Goal: Information Seeking & Learning: Learn about a topic

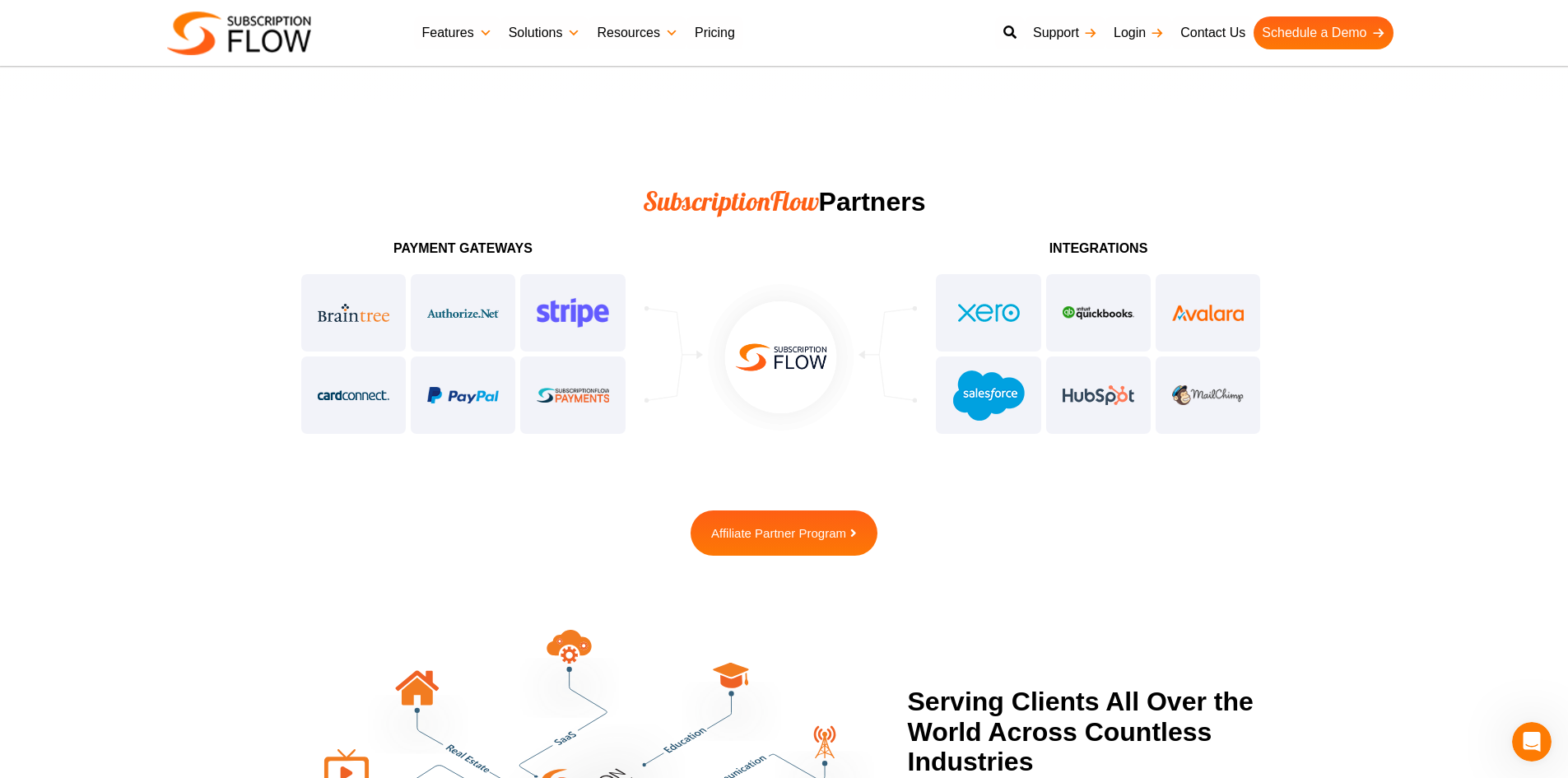
scroll to position [4019, 0]
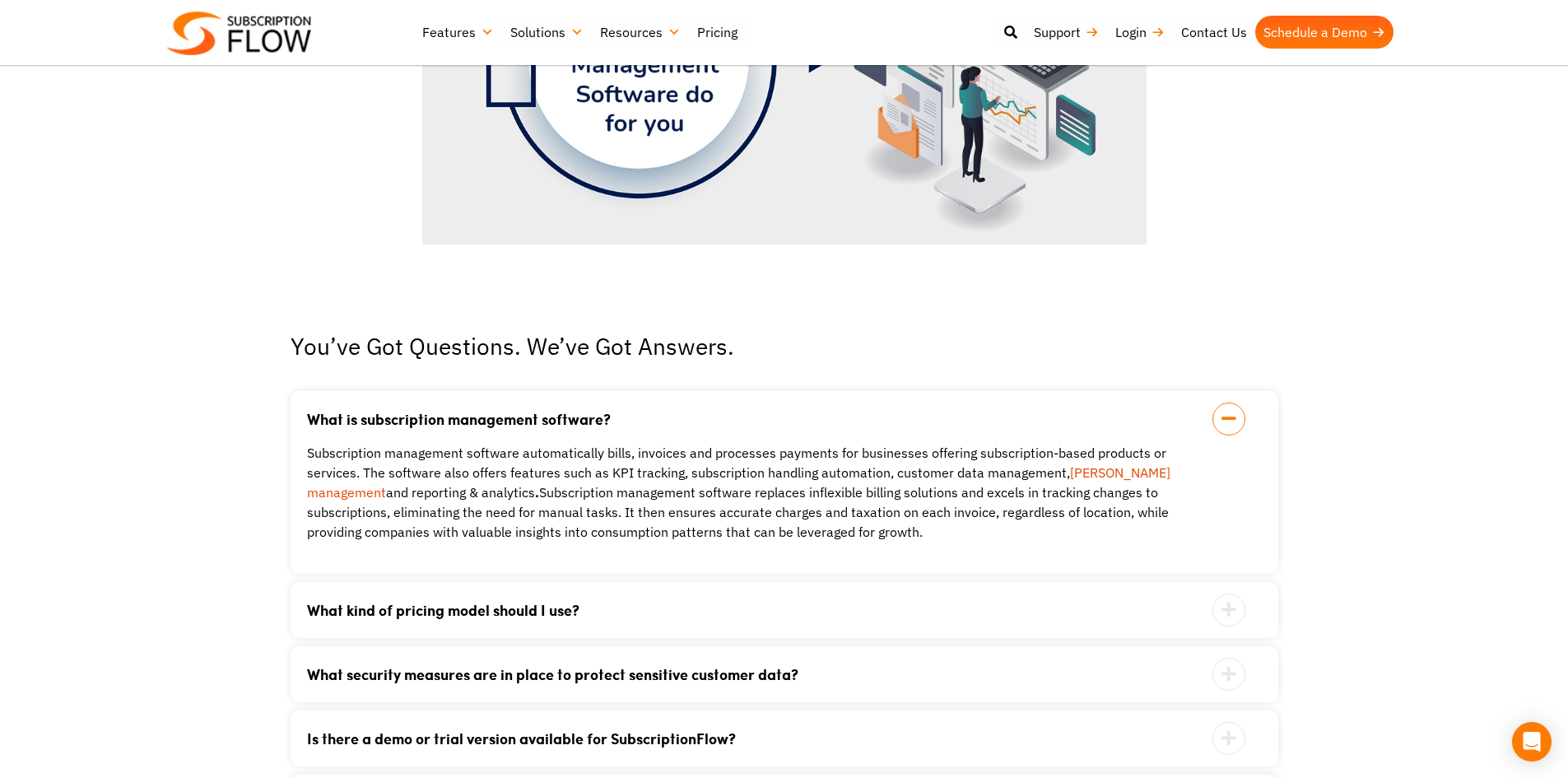
scroll to position [3764, 0]
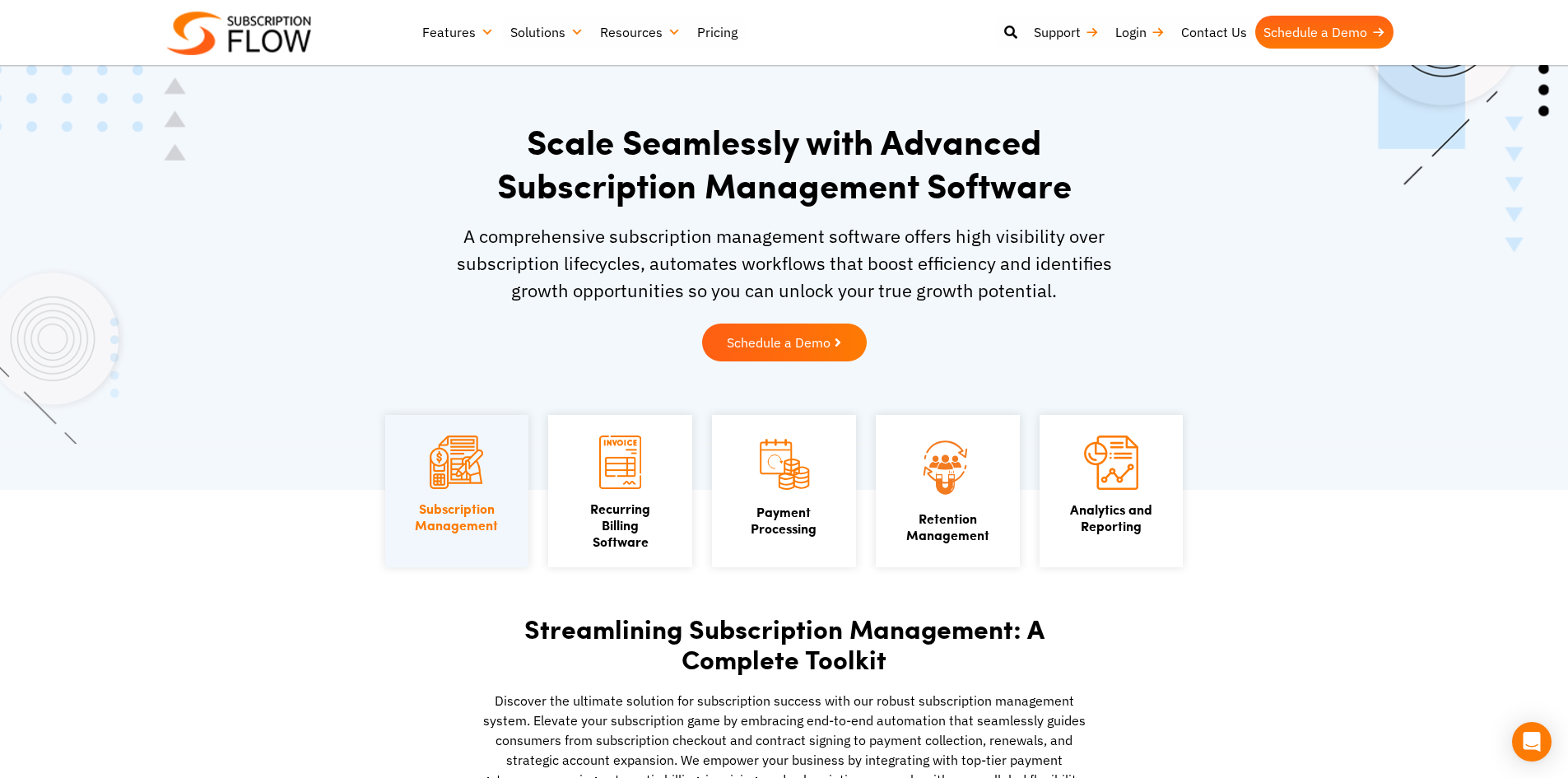
click at [834, 336] on span "Schedule a Demo" at bounding box center [778, 343] width 114 height 15
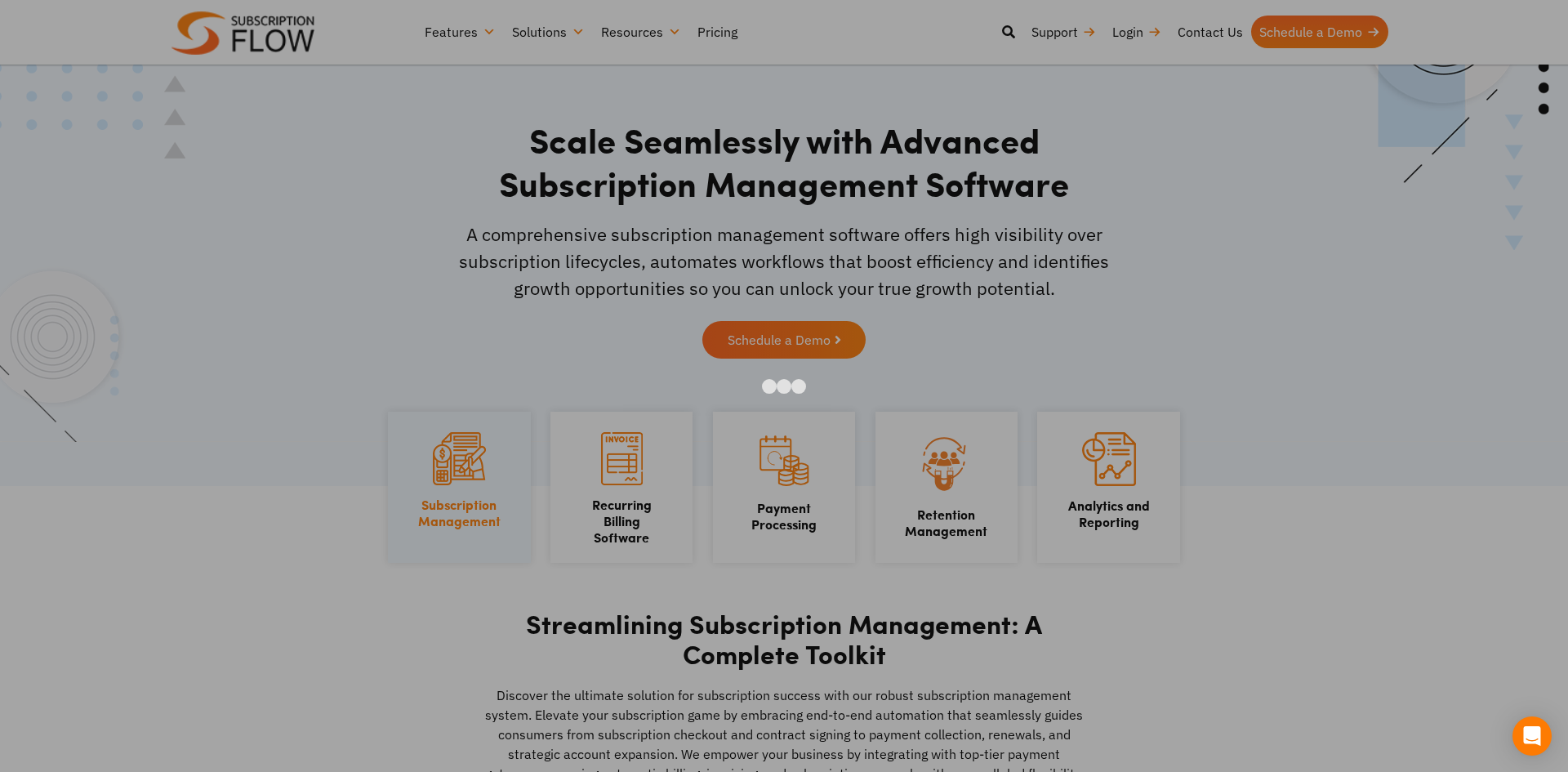
drag, startPoint x: 1188, startPoint y: 129, endPoint x: 1291, endPoint y: 392, distance: 282.4
click at [1291, 392] on div at bounding box center [784, 386] width 1568 height 772
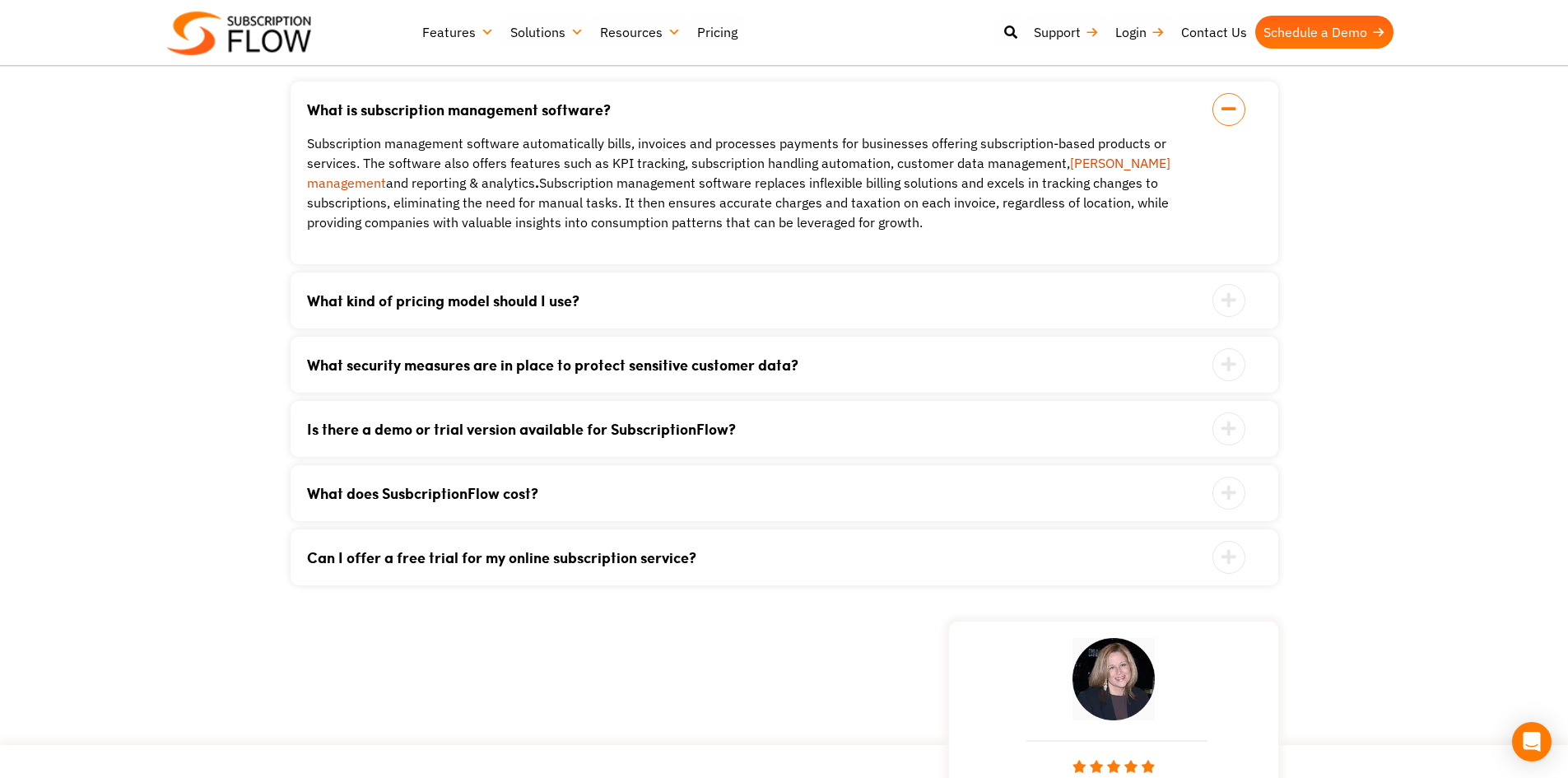
scroll to position [3418, 0]
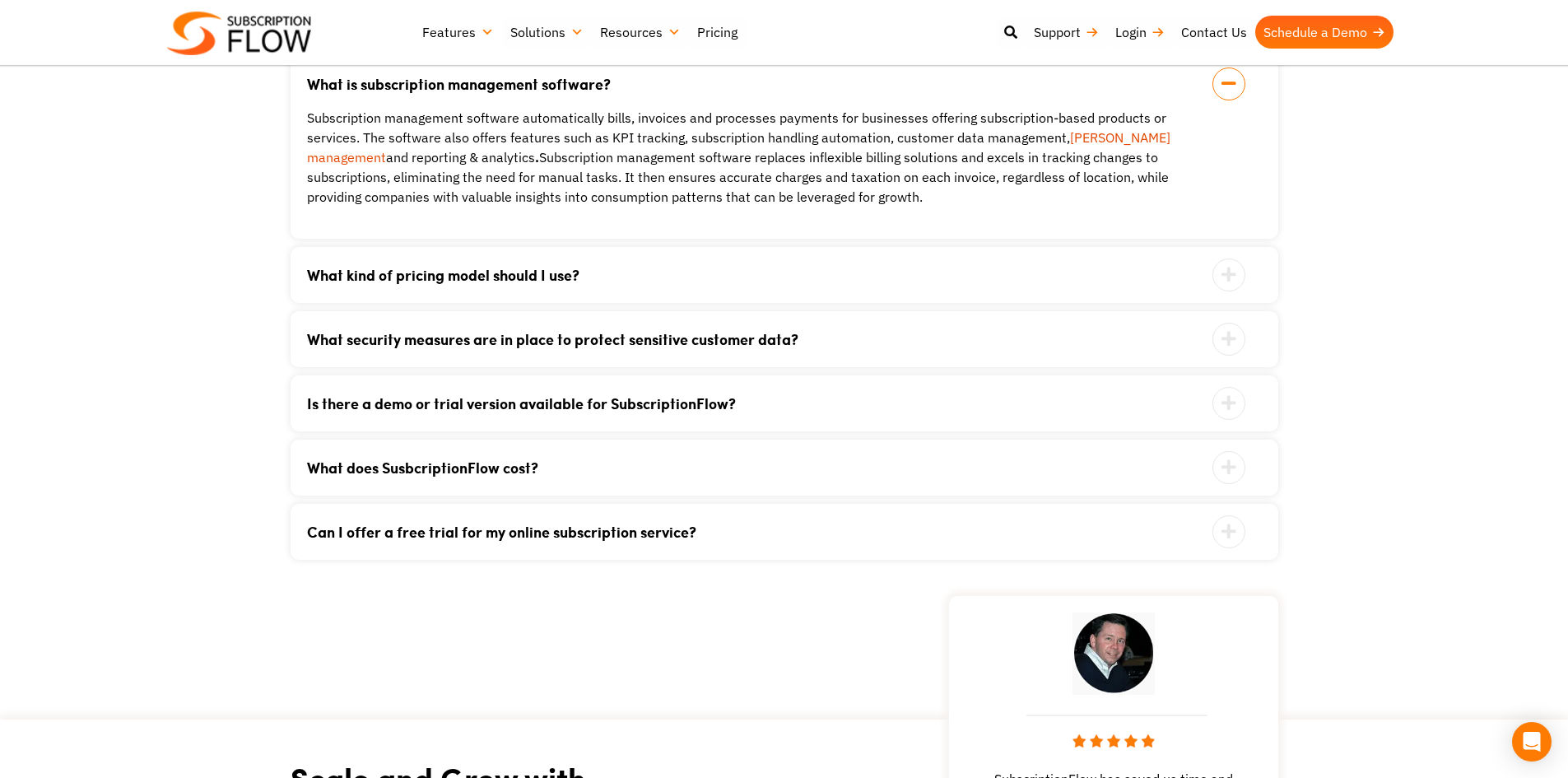
click at [1233, 271] on icon at bounding box center [1229, 275] width 33 height 33
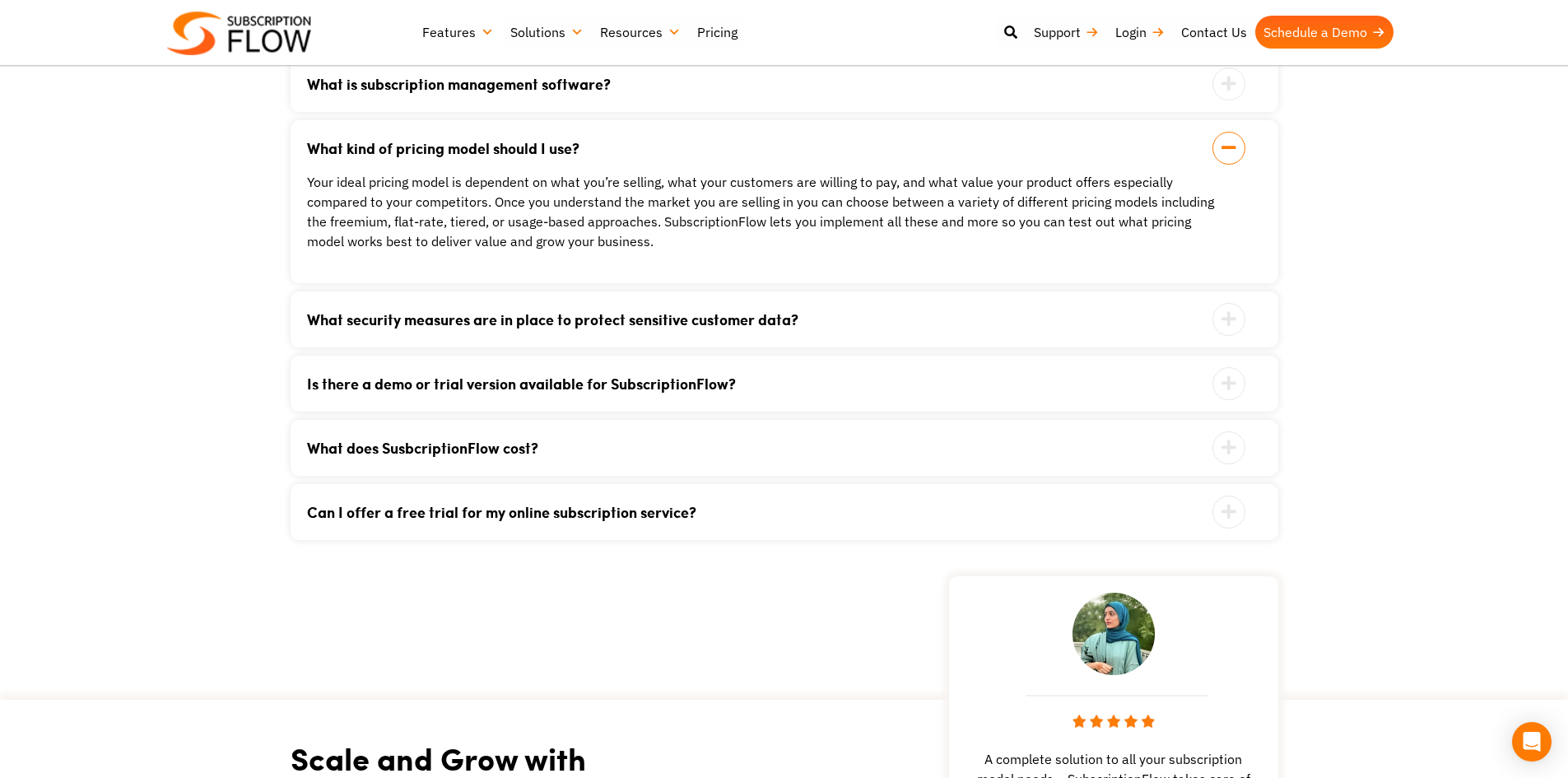
click at [1184, 452] on link "What does SusbcriptionFlow cost?" at bounding box center [764, 448] width 914 height 15
